Goal: Information Seeking & Learning: Learn about a topic

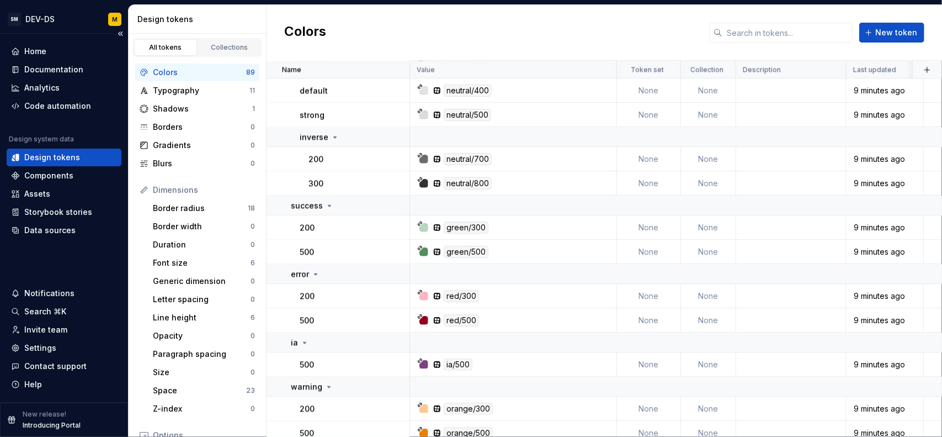
click at [60, 152] on div "Design tokens" at bounding box center [52, 157] width 56 height 11
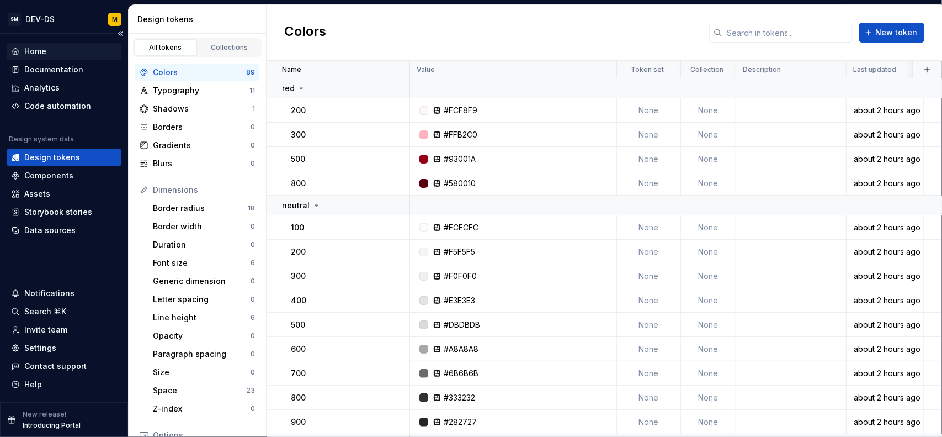
click at [43, 50] on div "Home" at bounding box center [35, 51] width 22 height 11
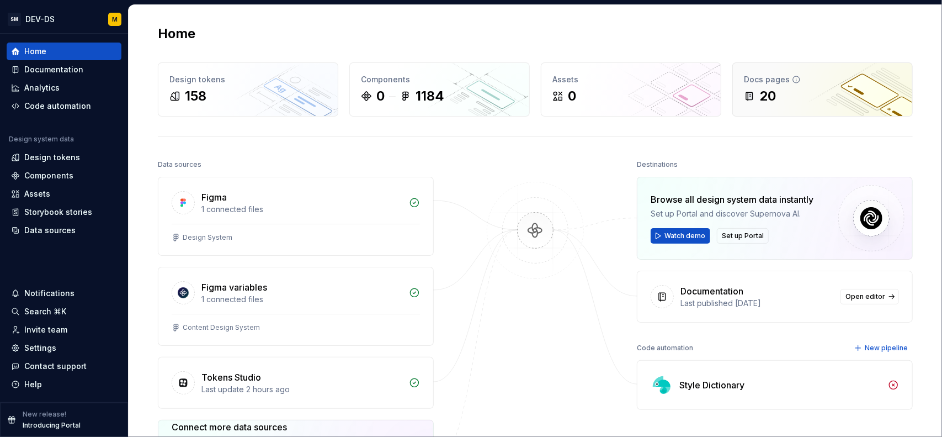
click at [777, 100] on div "20" at bounding box center [822, 96] width 157 height 18
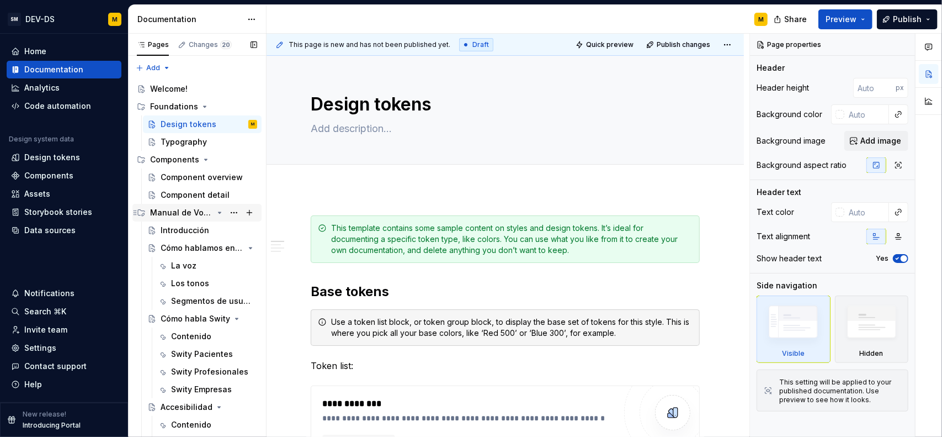
click at [195, 217] on div "Manual de Voz y Tono" at bounding box center [181, 212] width 63 height 11
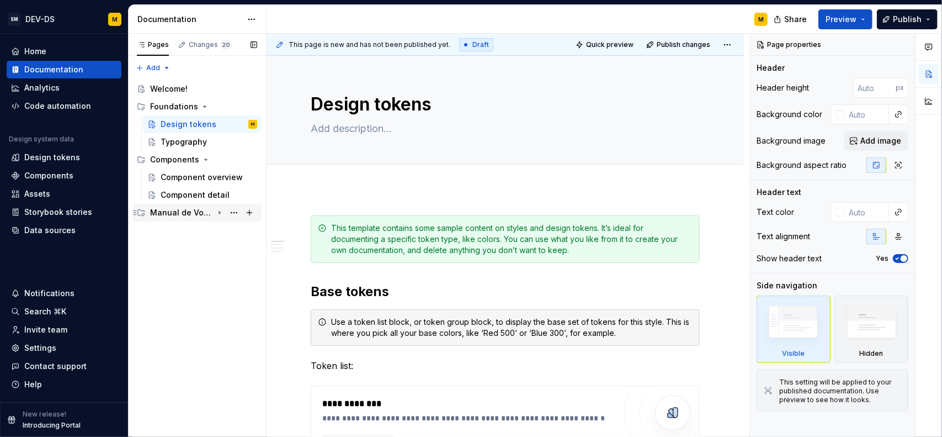
click at [195, 217] on div "Manual de Voz y Tono" at bounding box center [181, 212] width 63 height 11
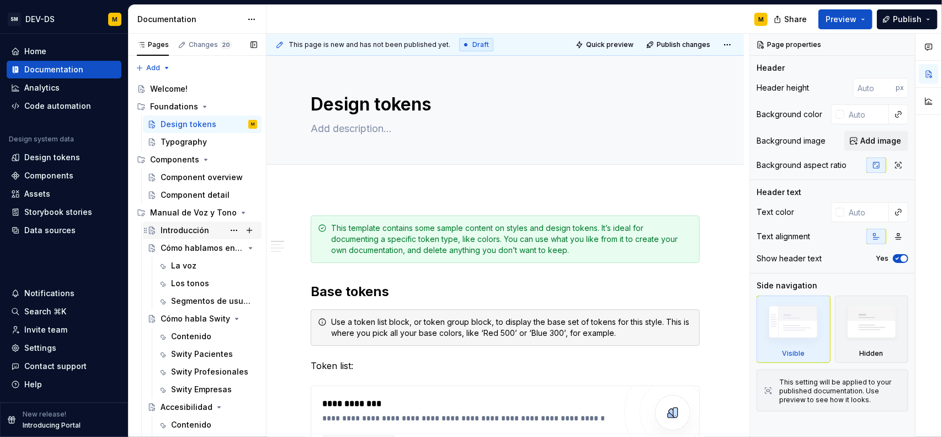
click at [187, 225] on div "Introducción" at bounding box center [185, 230] width 49 height 11
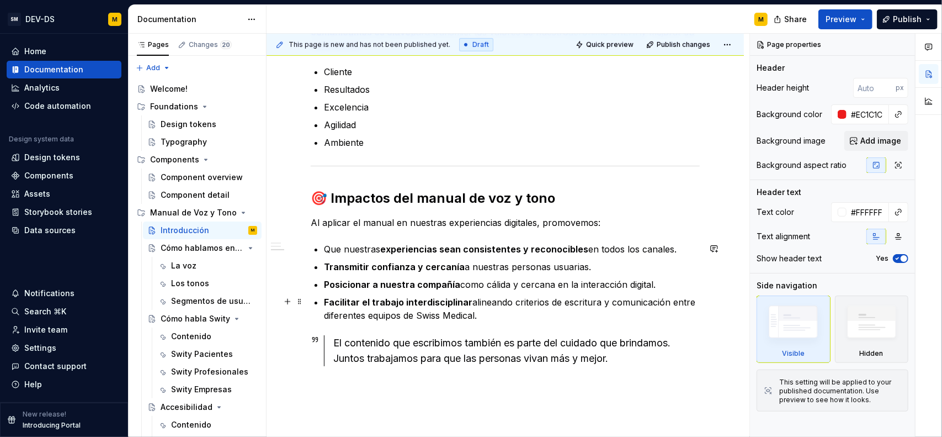
scroll to position [596, 0]
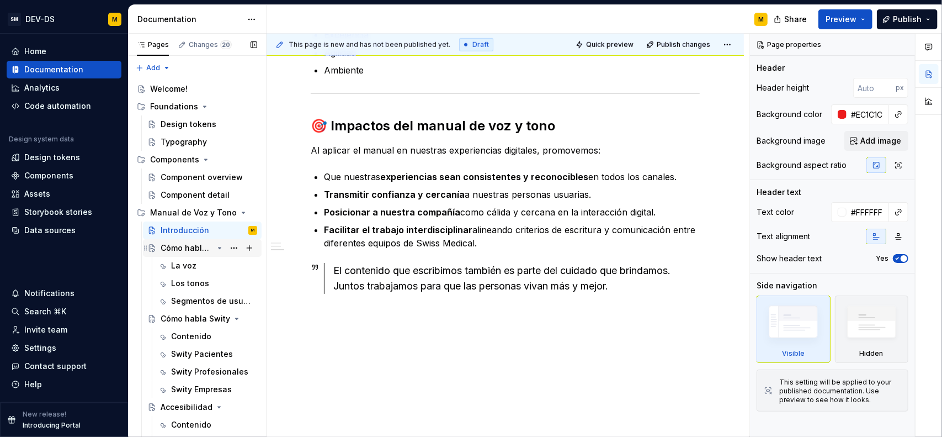
click at [180, 250] on div "Cómo hablamos en Swiss Medical" at bounding box center [187, 247] width 52 height 11
click at [180, 267] on div "La voz" at bounding box center [183, 265] width 25 height 11
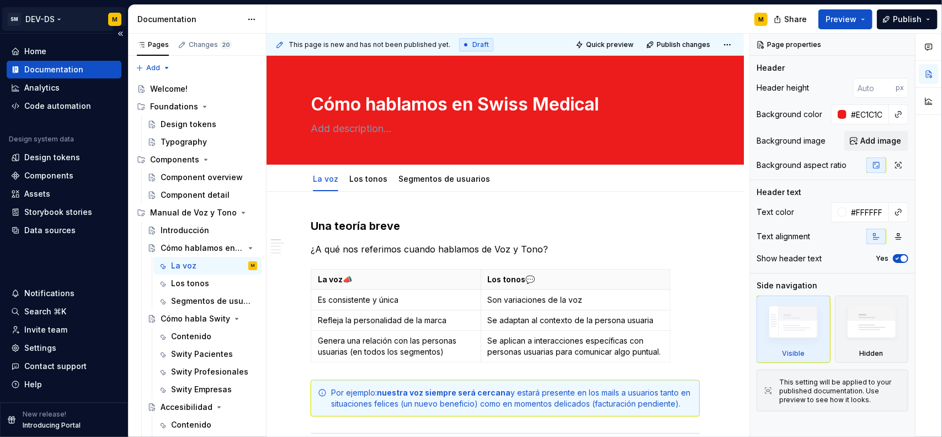
click at [60, 20] on html "SM DEV-DS M Home Documentation Analytics Code automation Design system data Des…" at bounding box center [471, 218] width 942 height 437
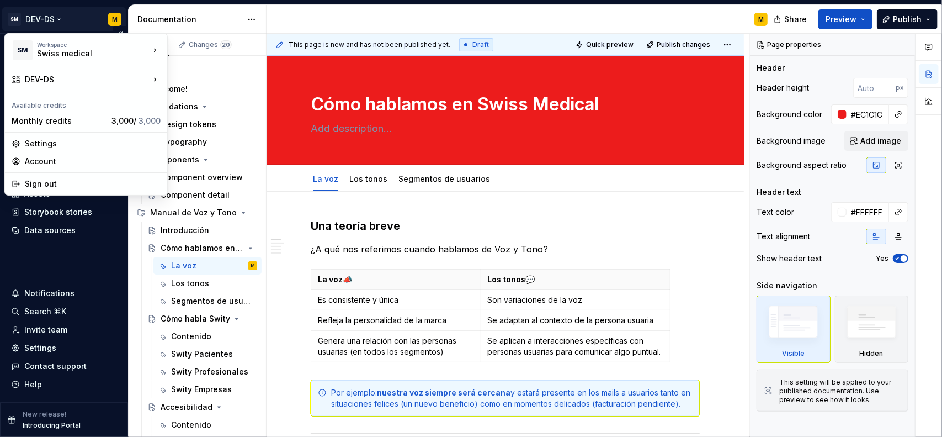
type textarea "*"
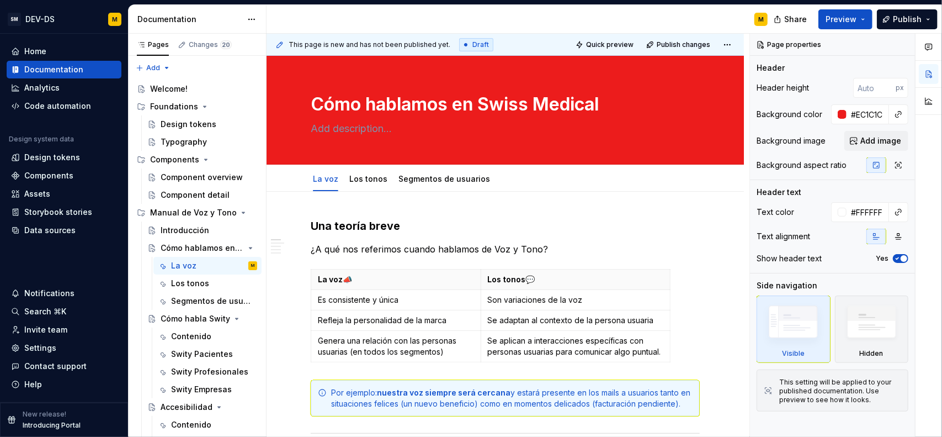
click at [62, 257] on html "SM DEV-DS M Home Documentation Analytics Code automation Design system data Des…" at bounding box center [471, 218] width 942 height 437
click at [53, 45] on div "Home" at bounding box center [64, 52] width 115 height 18
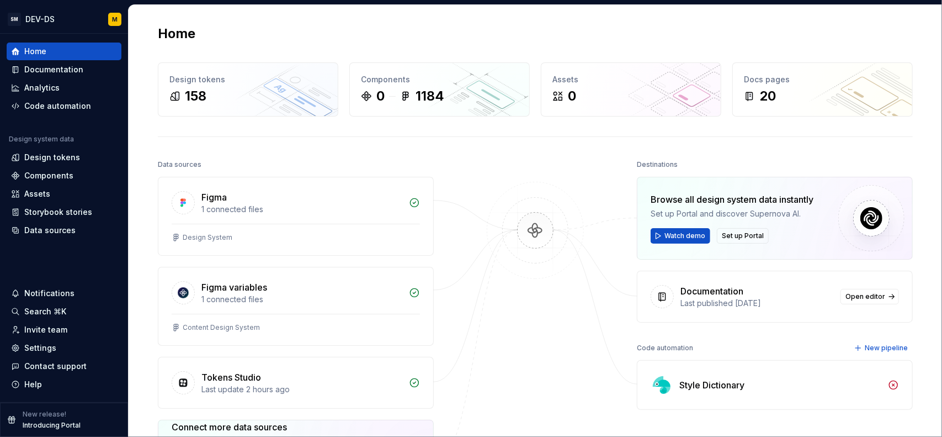
click at [297, 43] on div "Home Design tokens 158 Components 0 1184 Assets 0 Docs pages 20 Data sources Fi…" at bounding box center [535, 298] width 795 height 586
click at [248, 91] on div "158" at bounding box center [247, 96] width 157 height 18
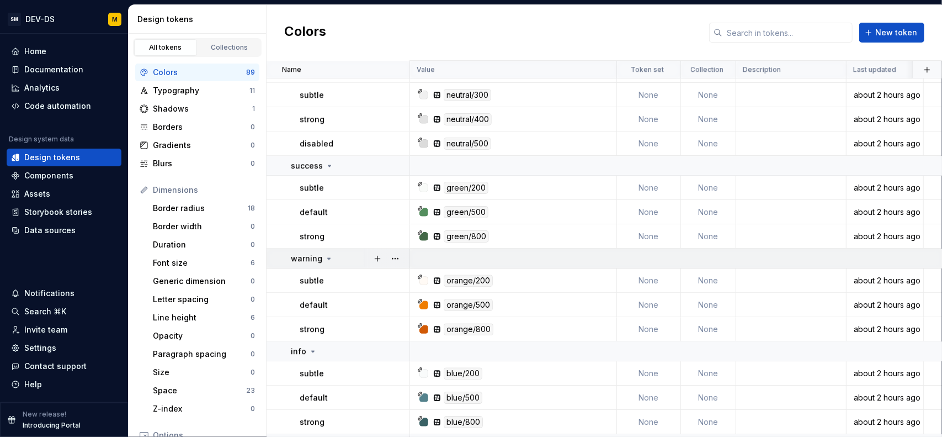
scroll to position [2365, 0]
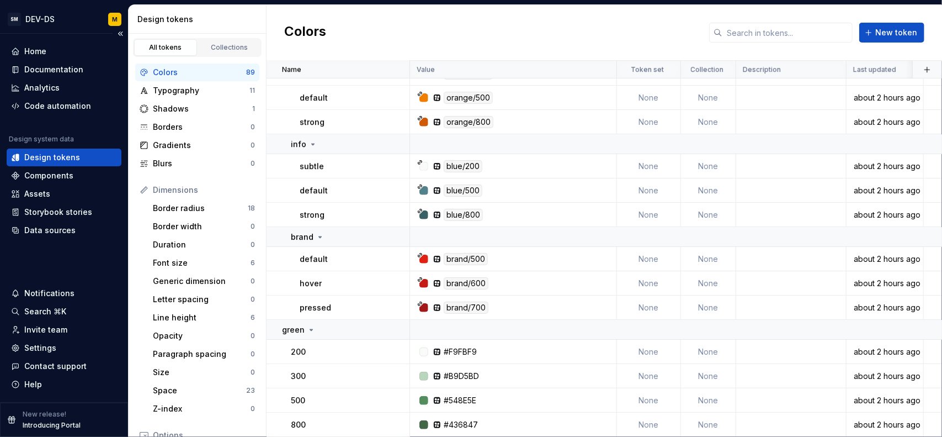
click at [53, 160] on div "Design tokens" at bounding box center [52, 157] width 56 height 11
